Goal: Task Accomplishment & Management: Use online tool/utility

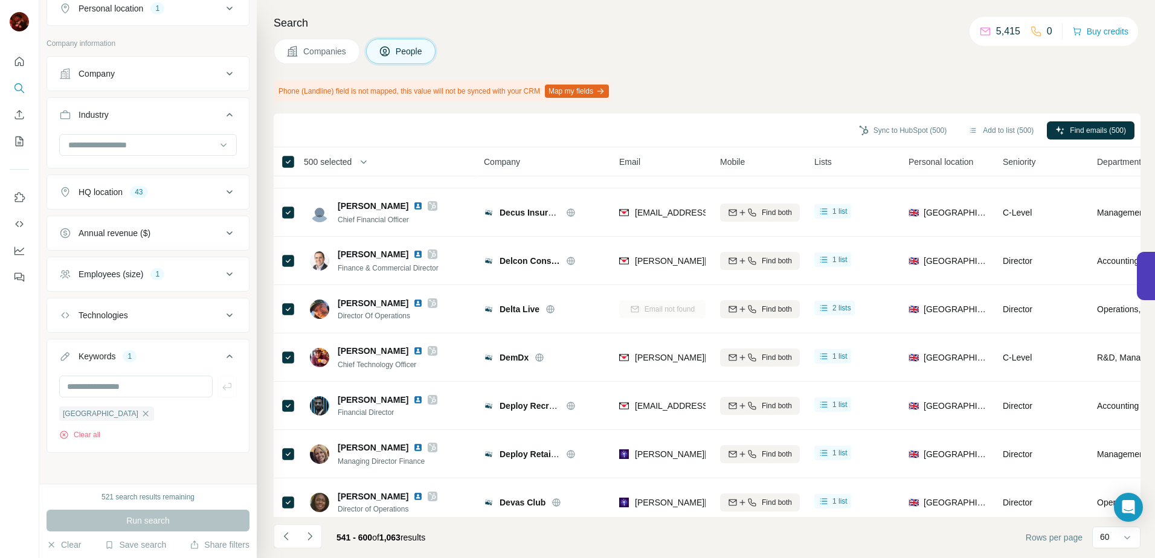
click at [312, 532] on icon "Navigate to next page" at bounding box center [310, 536] width 12 height 12
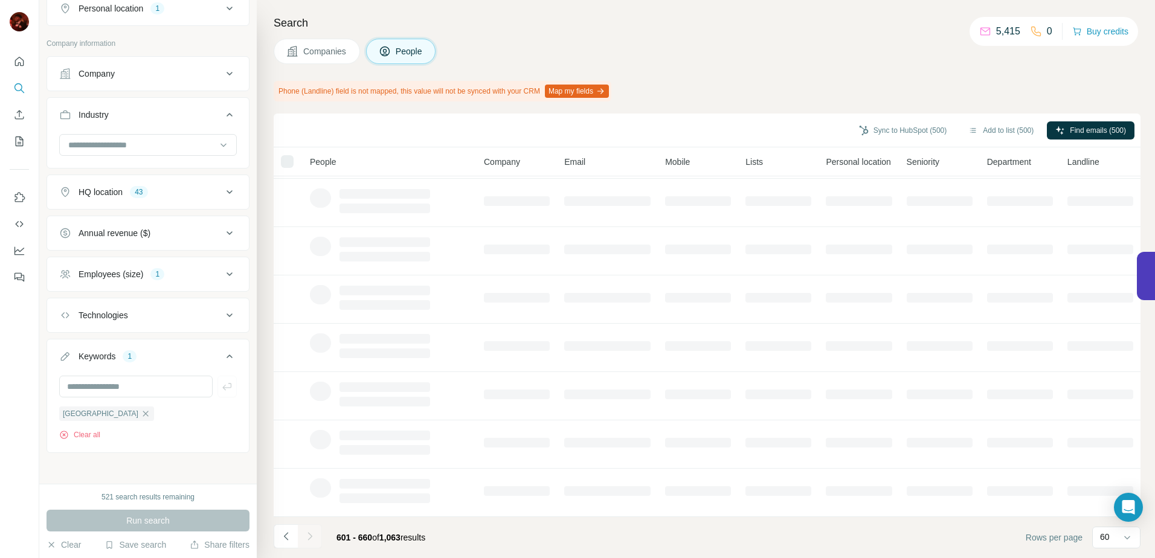
scroll to position [149, 0]
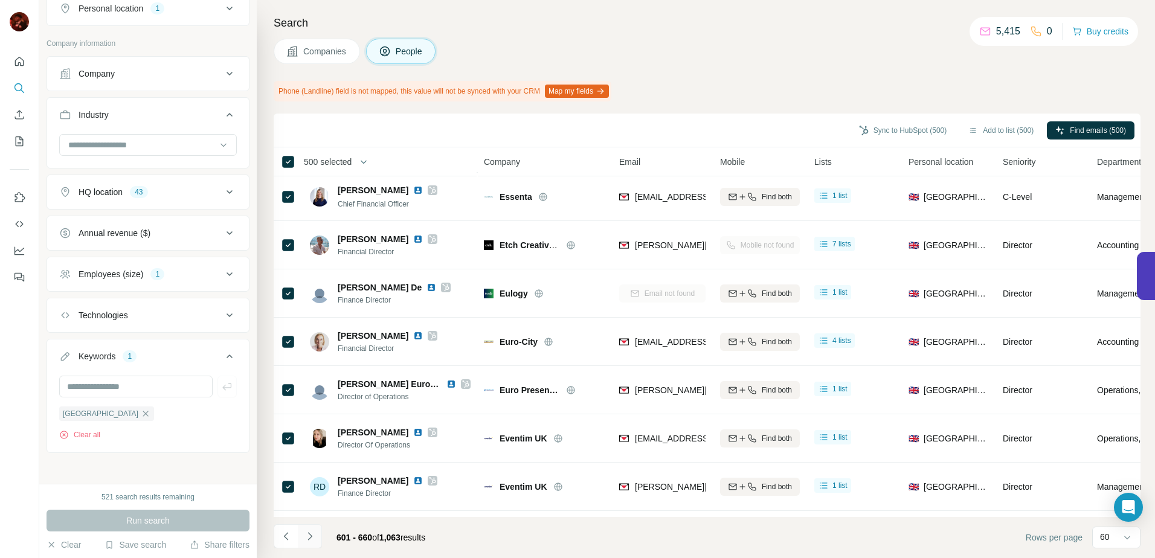
click at [309, 536] on icon "Navigate to next page" at bounding box center [310, 536] width 12 height 12
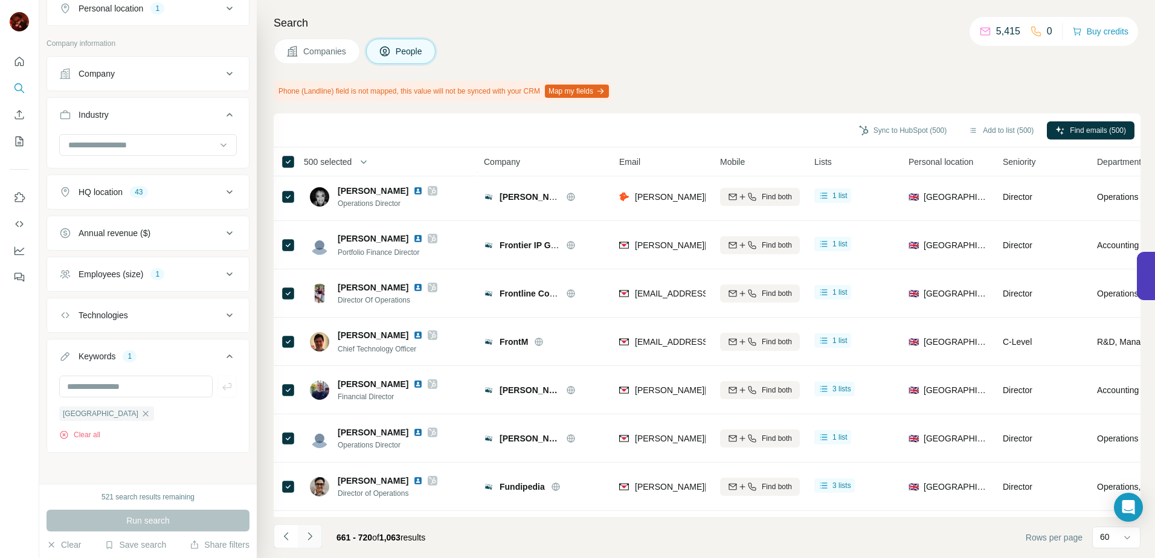
scroll to position [181, 0]
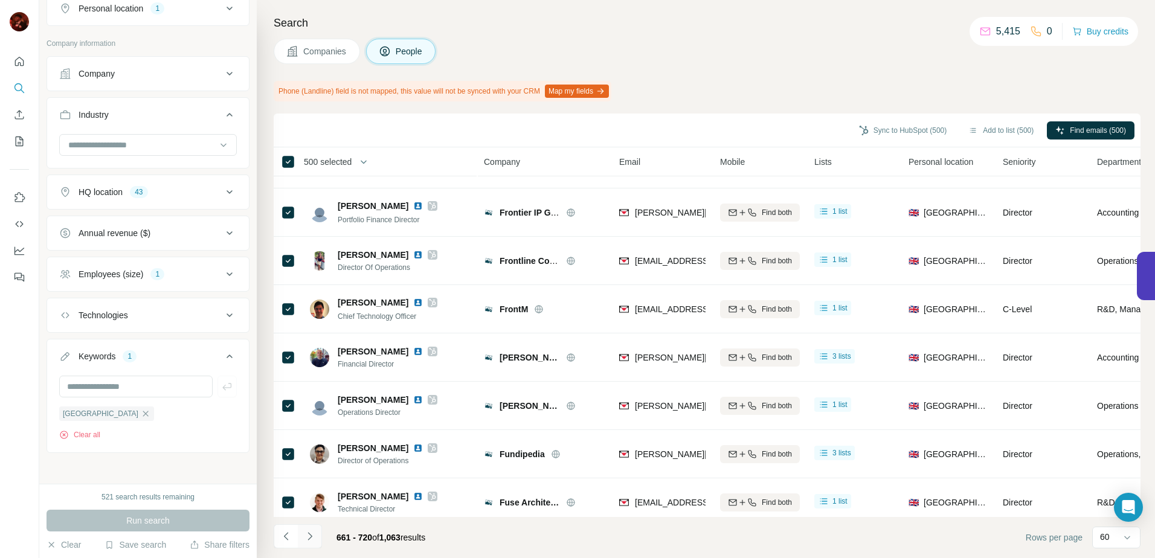
click at [310, 532] on icon "Navigate to next page" at bounding box center [310, 536] width 12 height 12
click at [313, 539] on div at bounding box center [310, 536] width 24 height 24
click at [311, 537] on div at bounding box center [310, 536] width 24 height 24
click at [314, 534] on div at bounding box center [310, 536] width 24 height 24
click at [308, 536] on div at bounding box center [310, 536] width 24 height 24
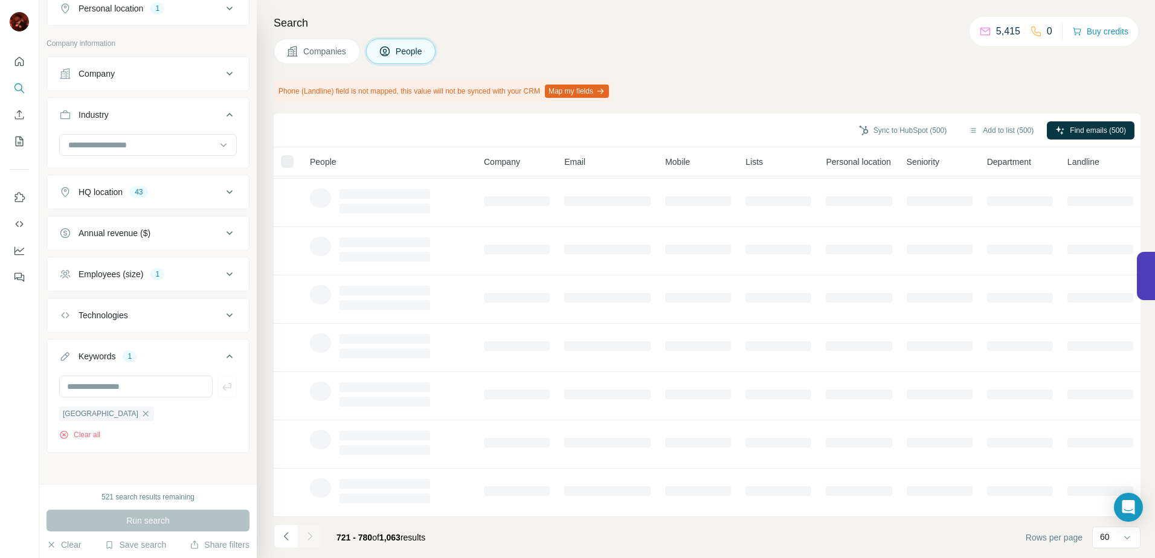
scroll to position [149, 0]
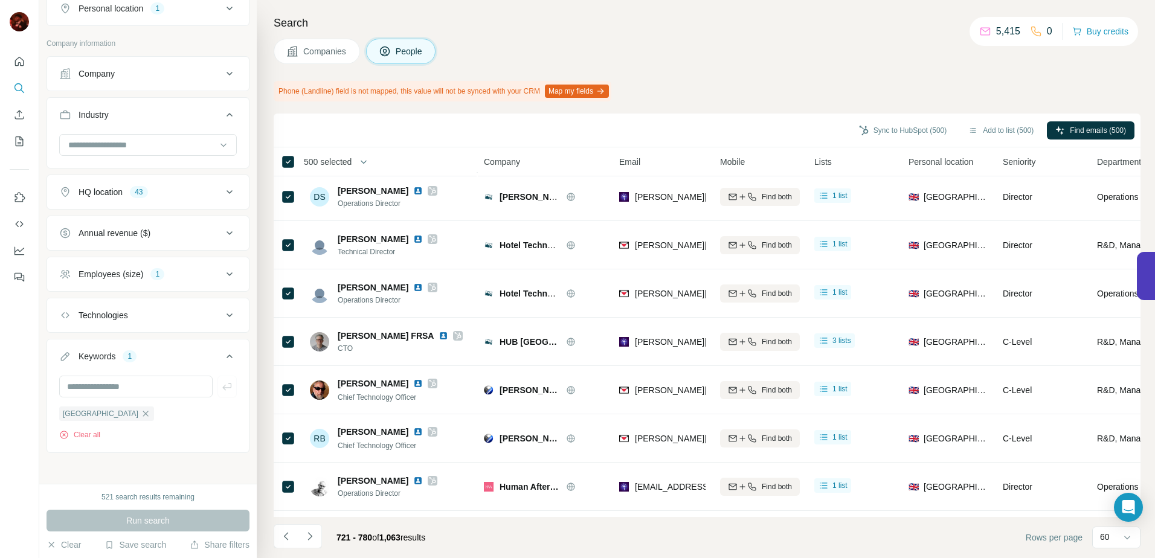
click at [308, 537] on icon "Navigate to next page" at bounding box center [310, 536] width 12 height 12
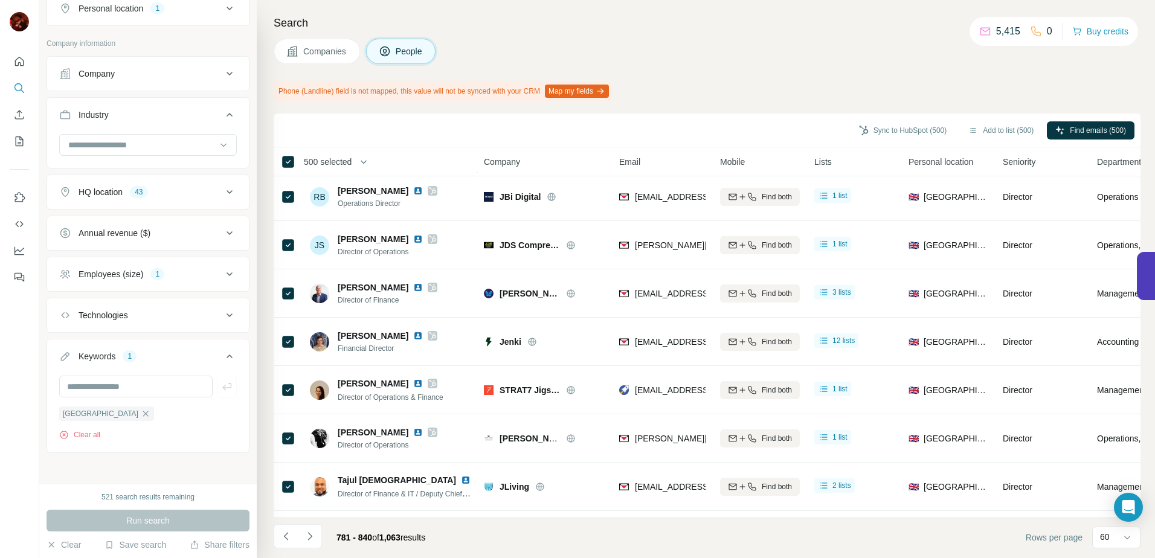
click at [309, 536] on icon "Navigate to next page" at bounding box center [310, 536] width 12 height 12
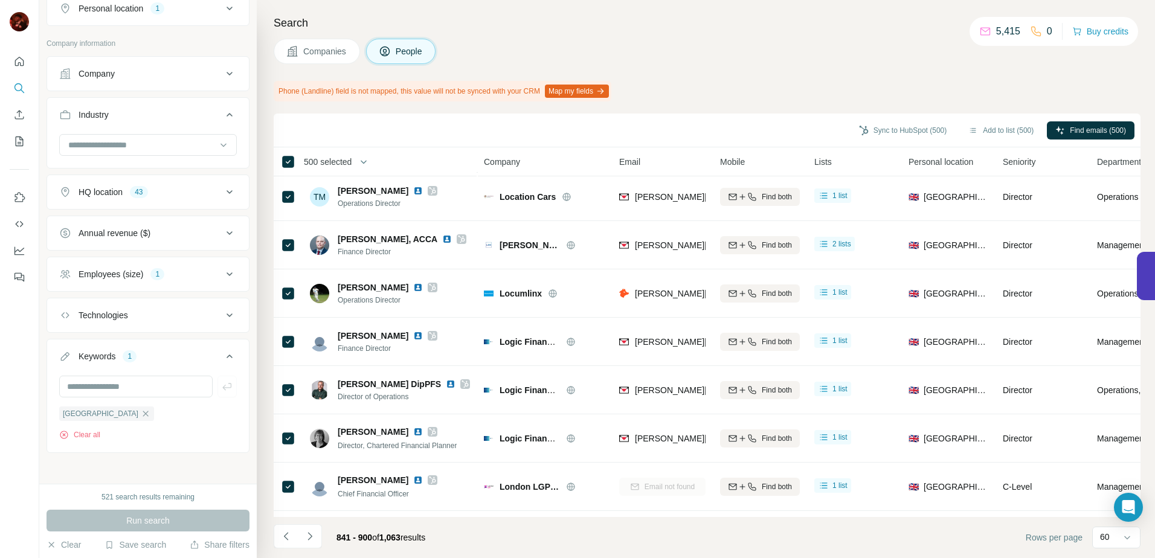
scroll to position [181, 0]
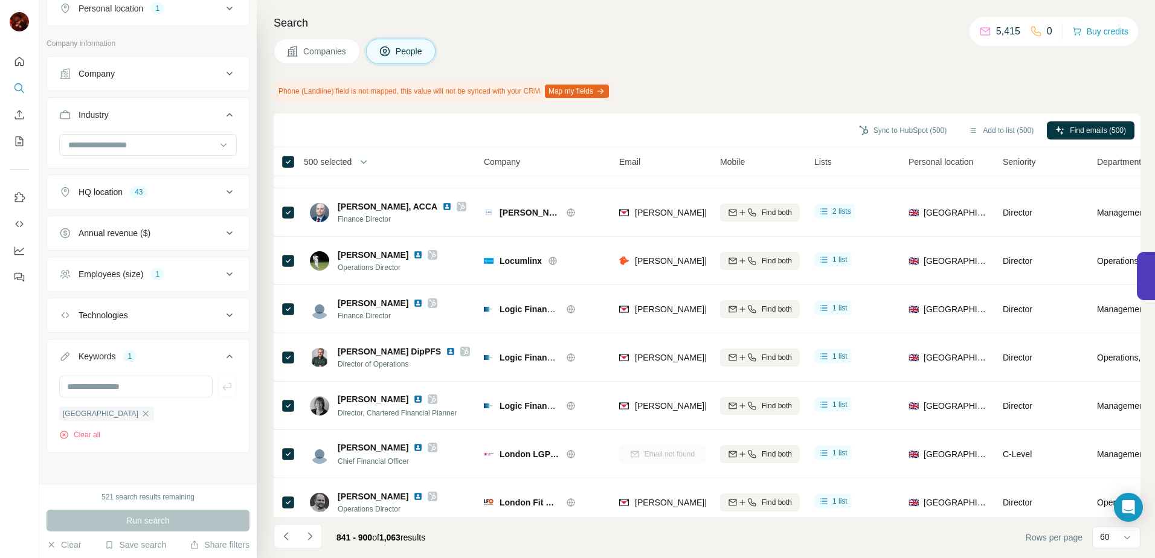
click at [309, 536] on icon "Navigate to next page" at bounding box center [310, 536] width 12 height 12
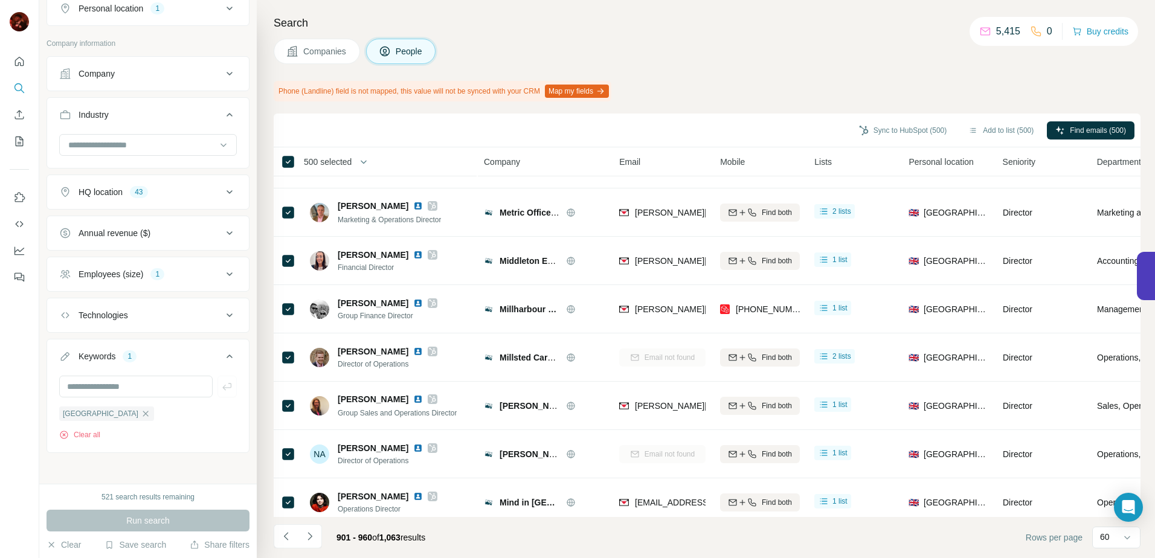
click at [309, 536] on icon "Navigate to next page" at bounding box center [310, 536] width 12 height 12
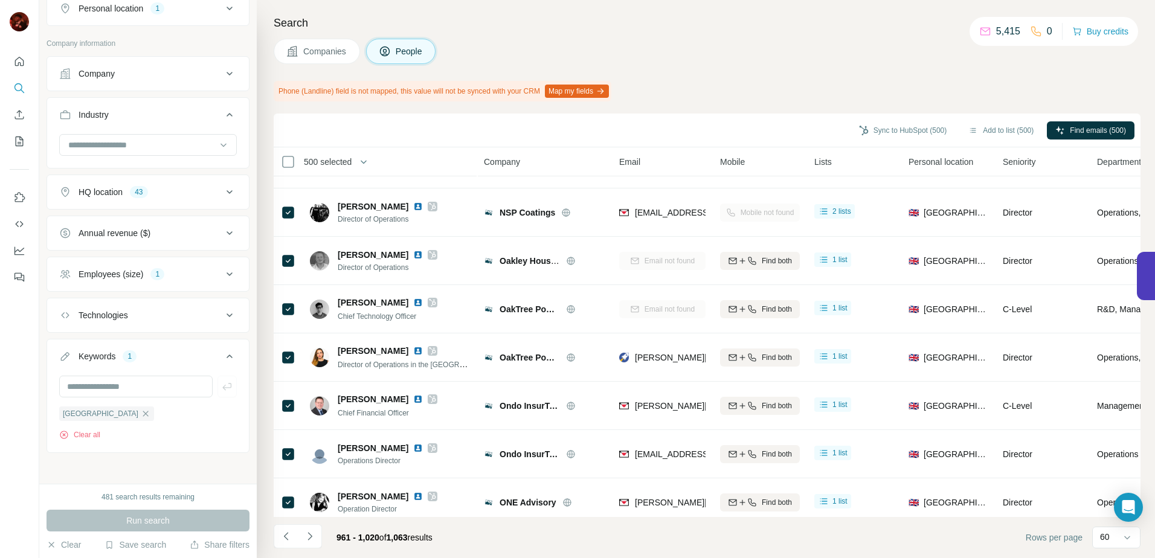
click at [330, 162] on span "500 selected" at bounding box center [328, 162] width 48 height 12
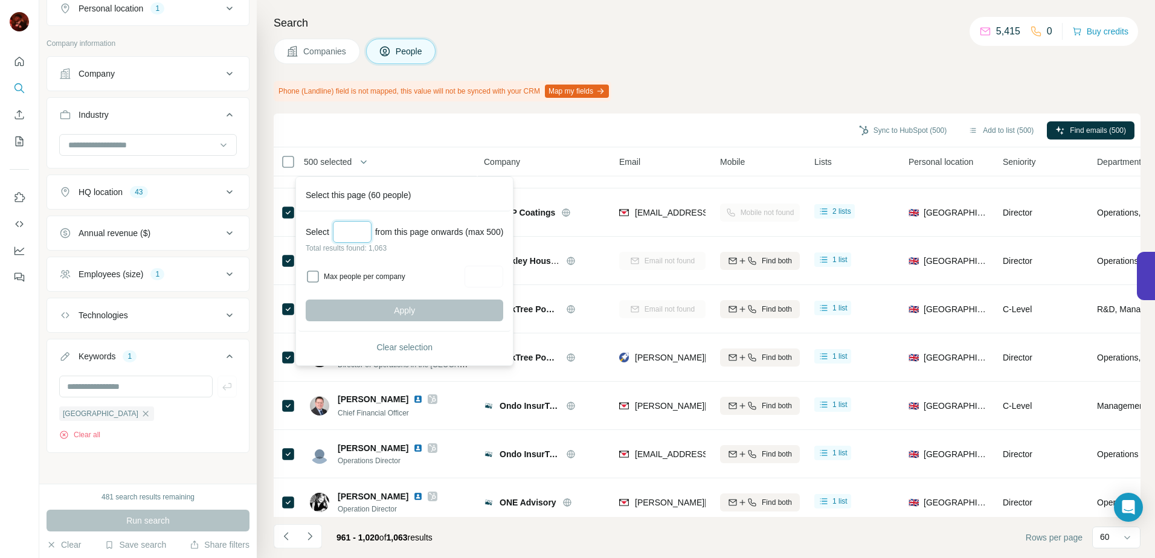
click at [347, 228] on input "Select a number (up to 500)" at bounding box center [352, 232] width 39 height 22
type input "***"
click at [381, 315] on button "Apply" at bounding box center [404, 310] width 197 height 22
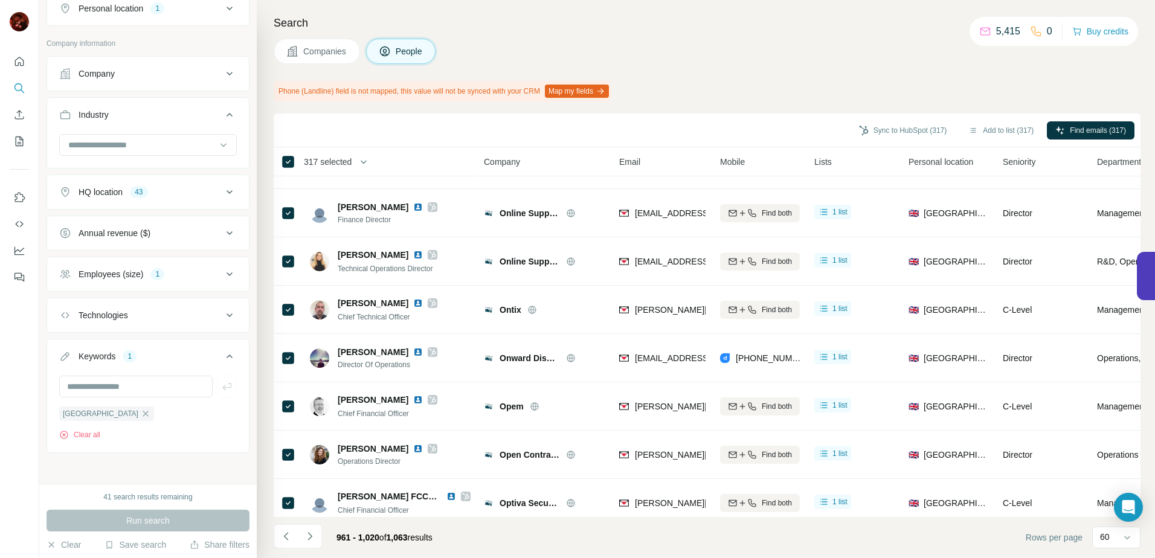
scroll to position [362, 0]
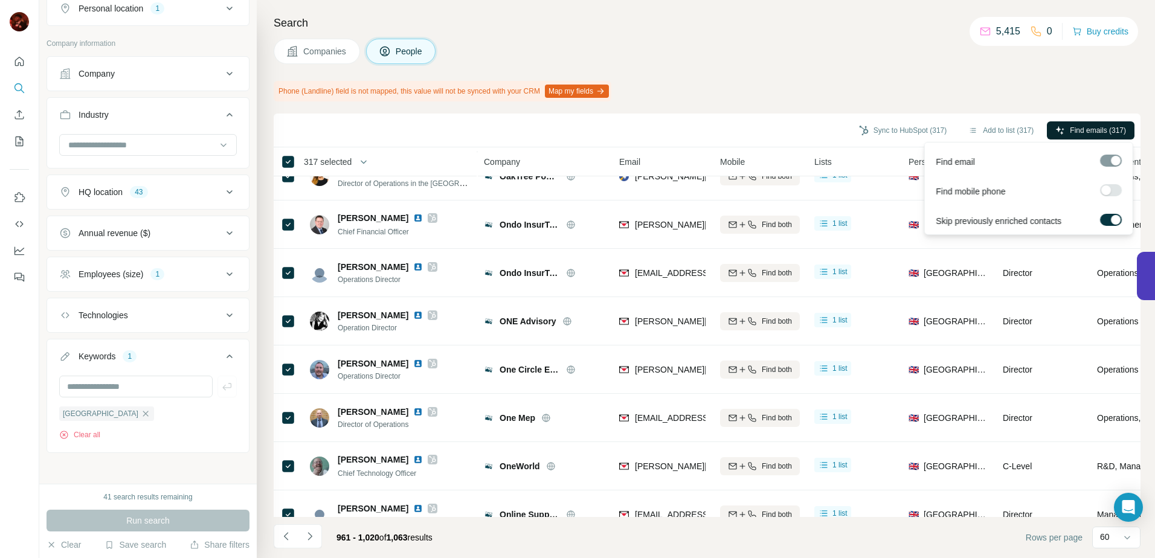
click at [1065, 135] on button "Find emails (317)" at bounding box center [1090, 130] width 88 height 18
click at [912, 138] on button "Sync to HubSpot (103)" at bounding box center [902, 130] width 104 height 18
click at [913, 129] on button "Sync to HubSpot (103)" at bounding box center [902, 130] width 104 height 18
click at [903, 130] on button "Sync to HubSpot (103)" at bounding box center [902, 130] width 104 height 18
click at [872, 130] on button "Sync to HubSpot (103)" at bounding box center [902, 130] width 104 height 18
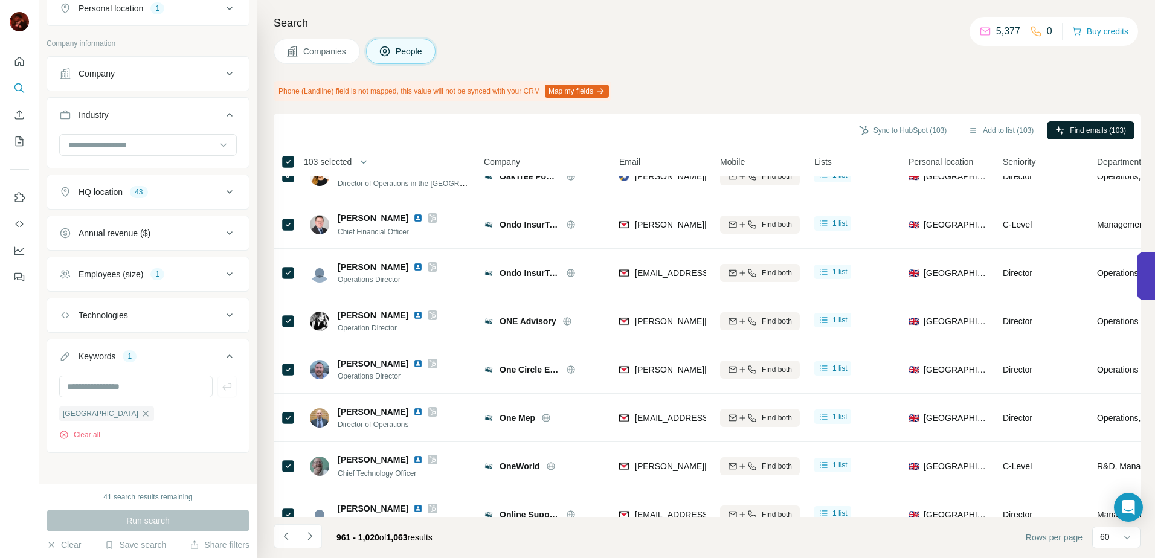
click at [1063, 132] on button "Find emails (103)" at bounding box center [1090, 130] width 88 height 18
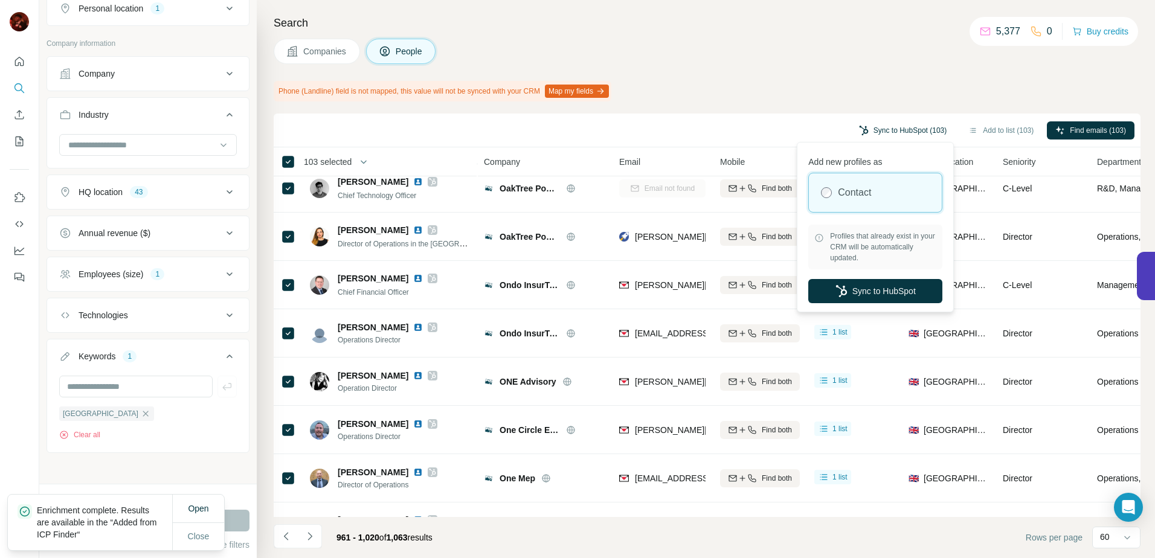
click at [918, 135] on button "Sync to HubSpot (103)" at bounding box center [902, 130] width 104 height 18
click at [880, 284] on button "Sync to HubSpot" at bounding box center [875, 291] width 134 height 24
